Goal: Transaction & Acquisition: Purchase product/service

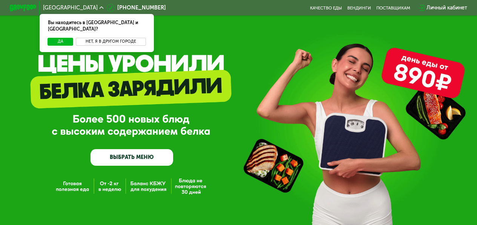
click at [108, 38] on button "Нет, я в другом городе" at bounding box center [111, 42] width 70 height 8
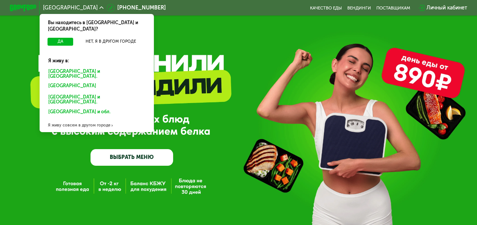
click at [77, 81] on div "[GEOGRAPHIC_DATA] и [GEOGRAPHIC_DATA]." at bounding box center [95, 86] width 103 height 11
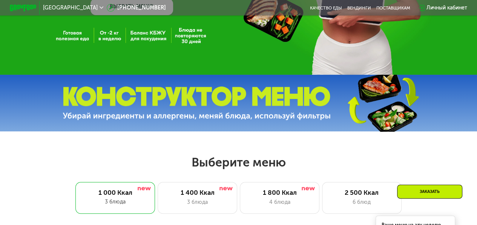
scroll to position [151, 0]
